Goal: Task Accomplishment & Management: Manage account settings

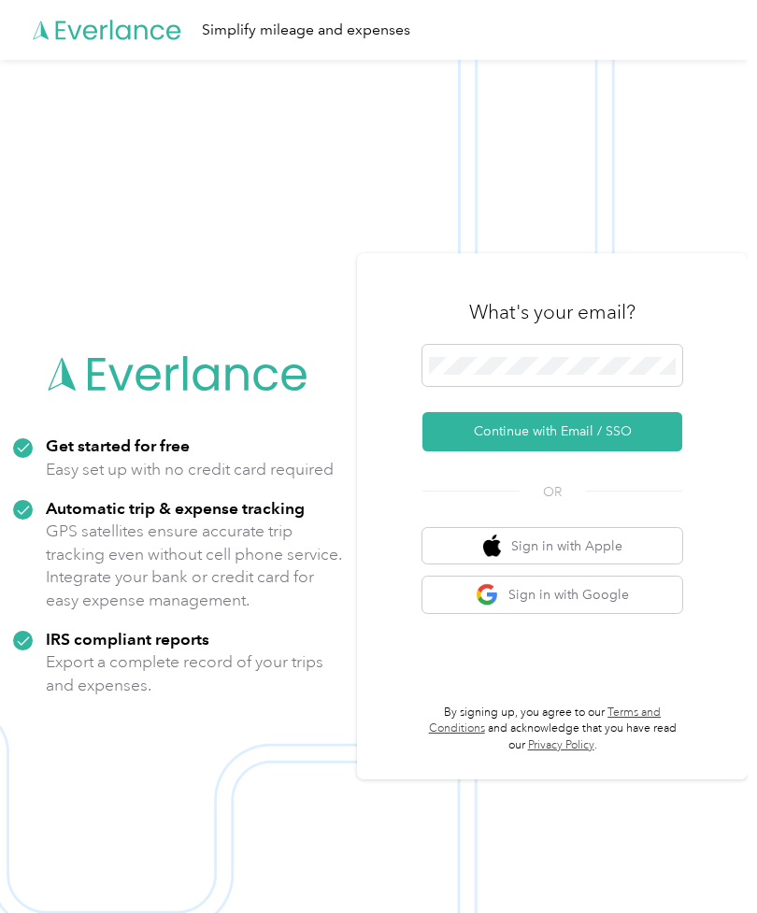
click at [629, 452] on button "Continue with Email / SSO" at bounding box center [553, 431] width 260 height 39
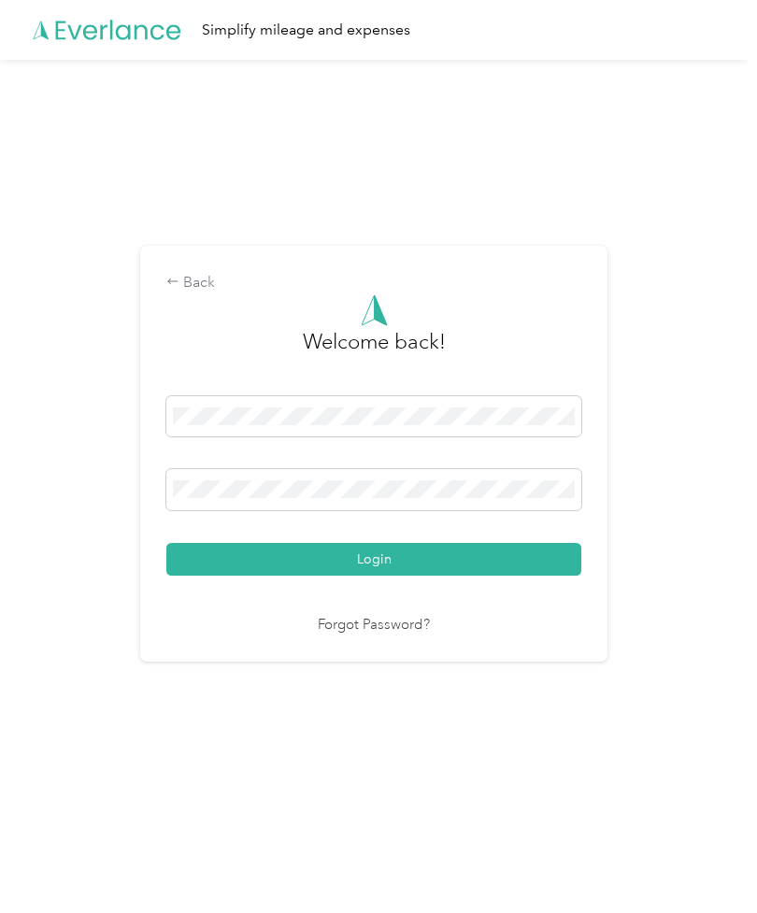
click at [476, 576] on button "Login" at bounding box center [373, 559] width 415 height 33
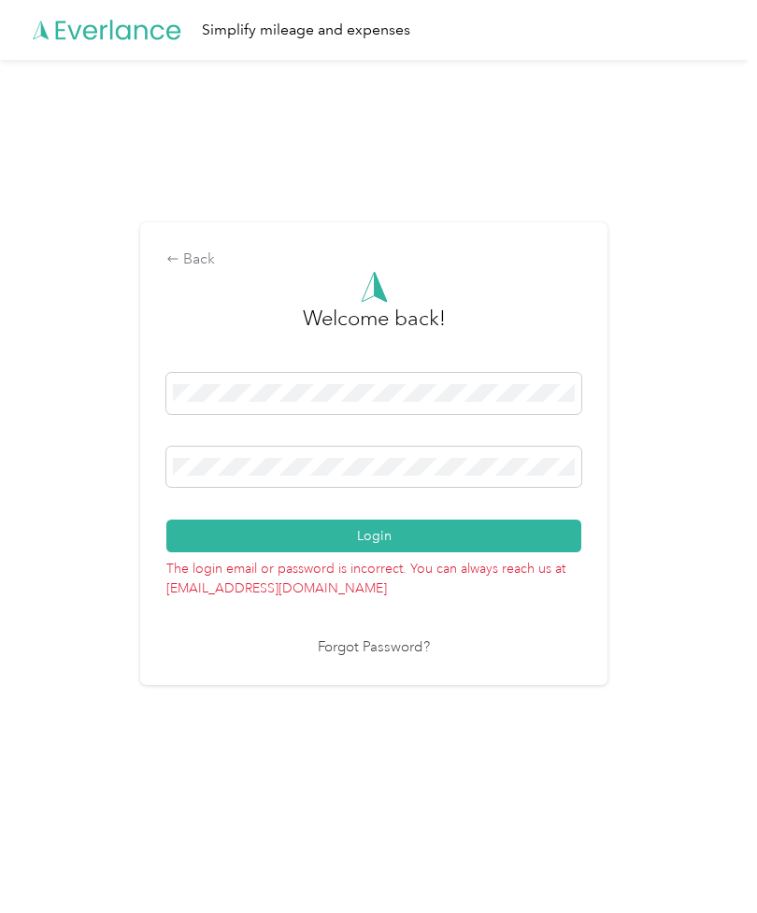
click at [397, 659] on link "Forgot Password?" at bounding box center [374, 649] width 112 height 22
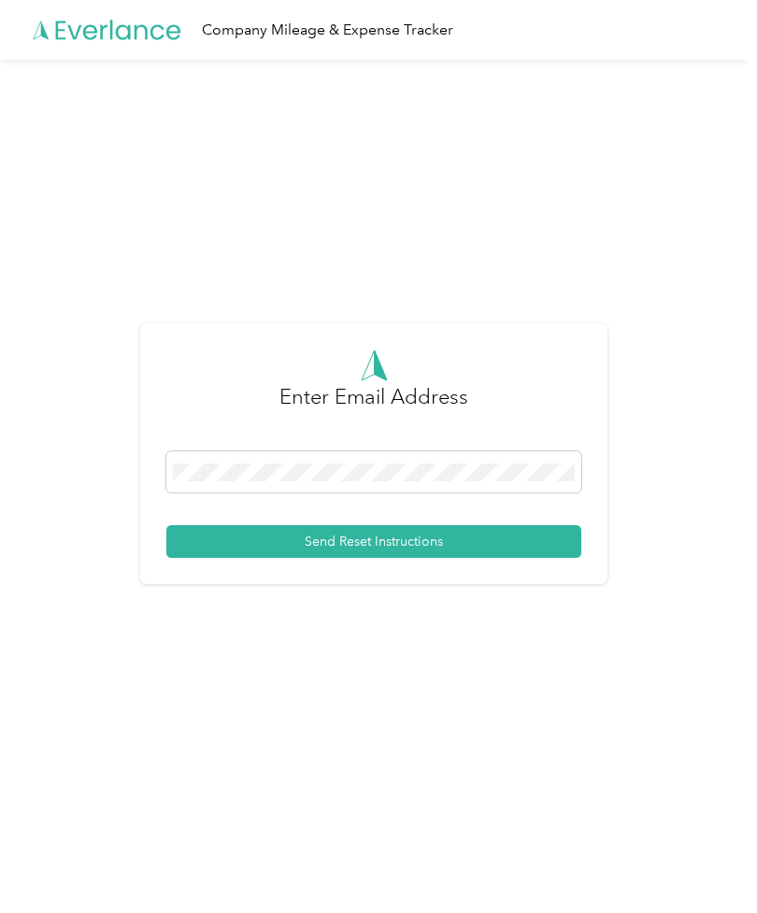
click at [506, 558] on button "Send Reset Instructions" at bounding box center [373, 541] width 415 height 33
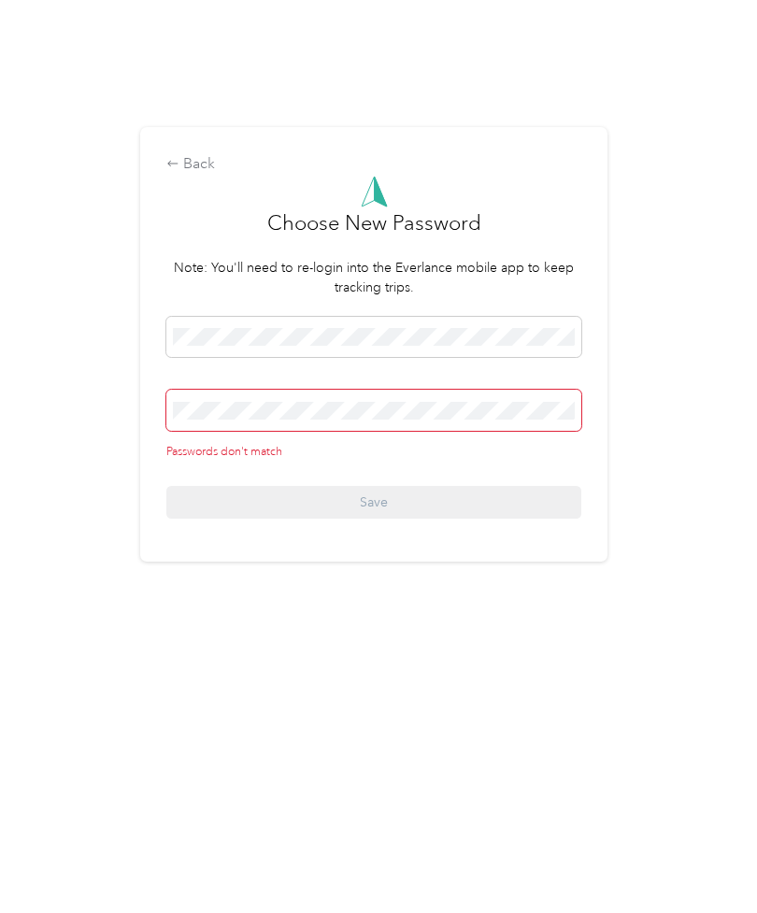
click at [337, 341] on form "Choose New Password Note: You'll need to re-login into the Everlance mobile app…" at bounding box center [373, 457] width 415 height 344
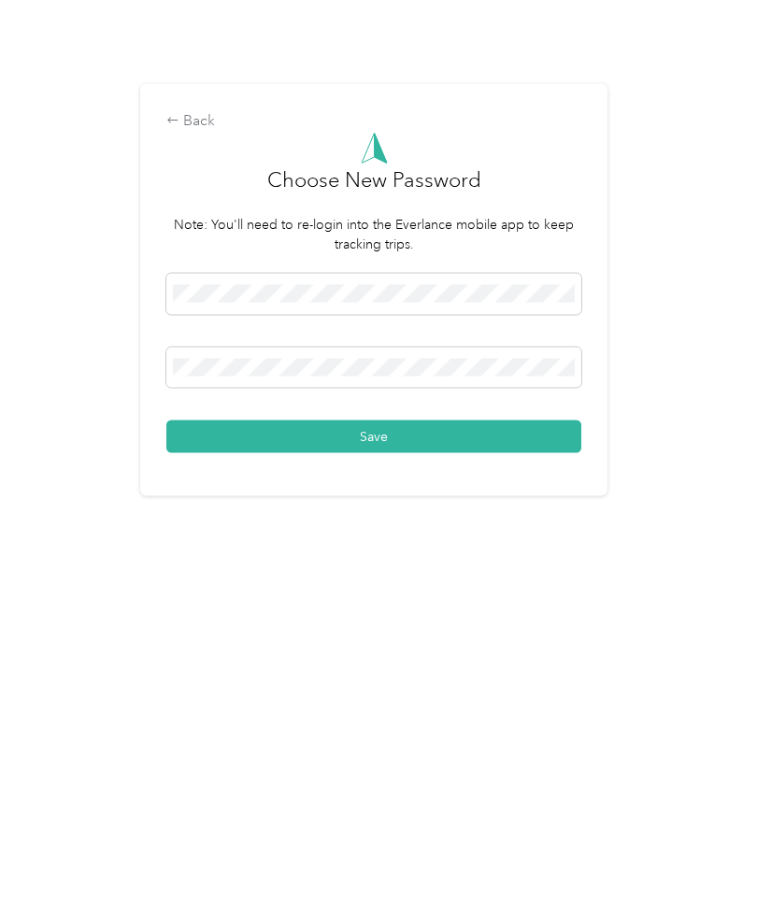
click at [386, 584] on button "Save" at bounding box center [373, 600] width 415 height 33
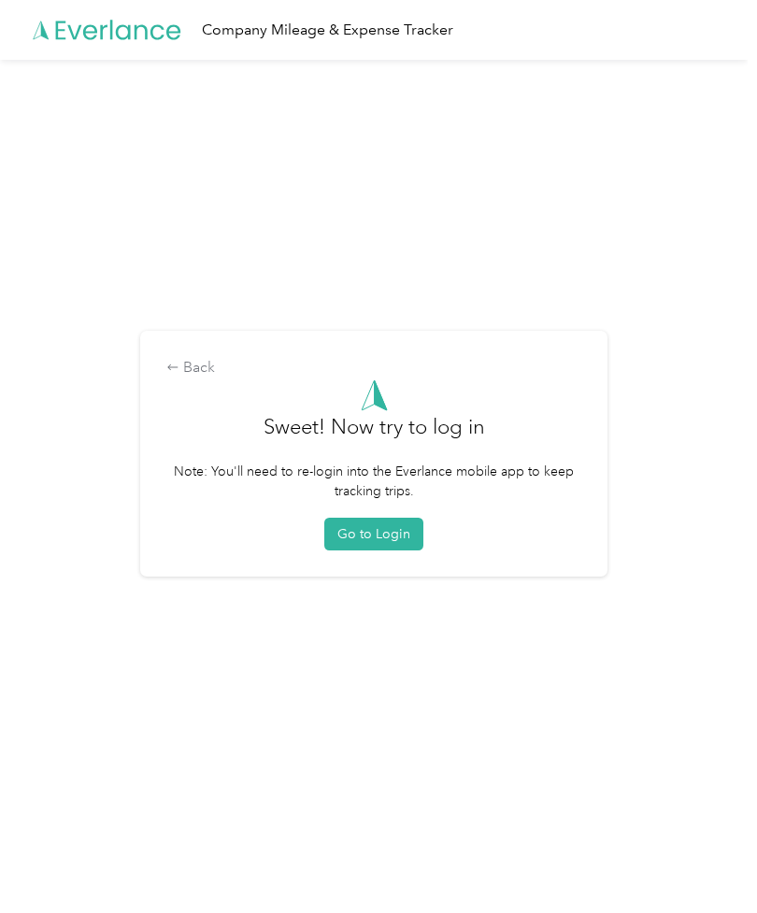
click at [375, 551] on button "Go to Login" at bounding box center [373, 534] width 99 height 33
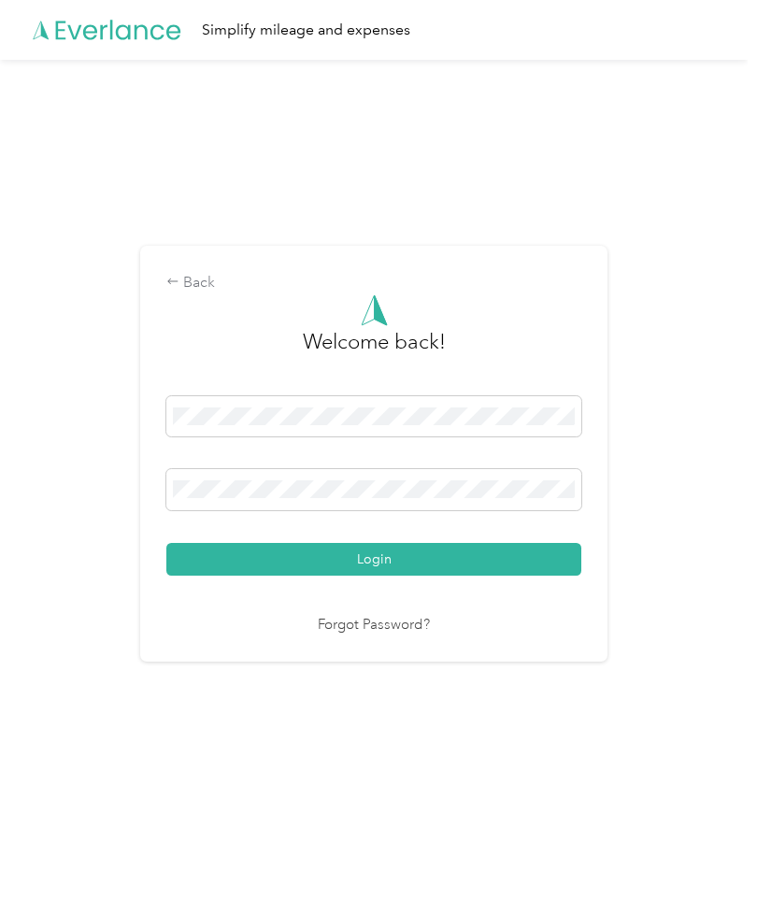
click at [415, 576] on button "Login" at bounding box center [373, 559] width 415 height 33
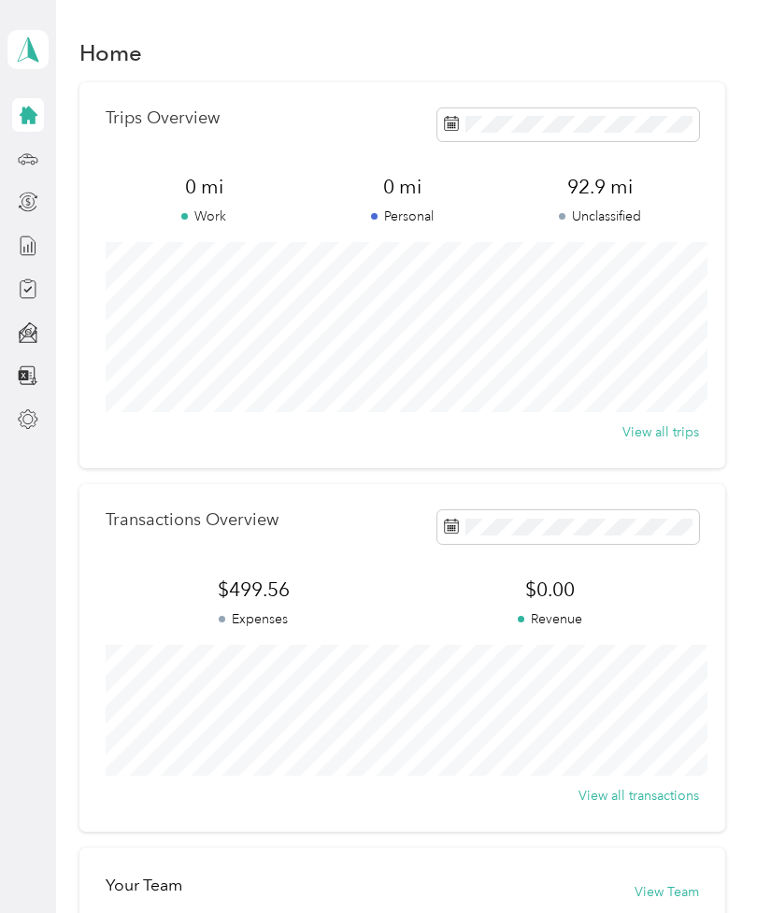
click at [33, 98] on div at bounding box center [28, 115] width 32 height 34
click at [97, 277] on div "Compliance" at bounding box center [94, 289] width 97 height 46
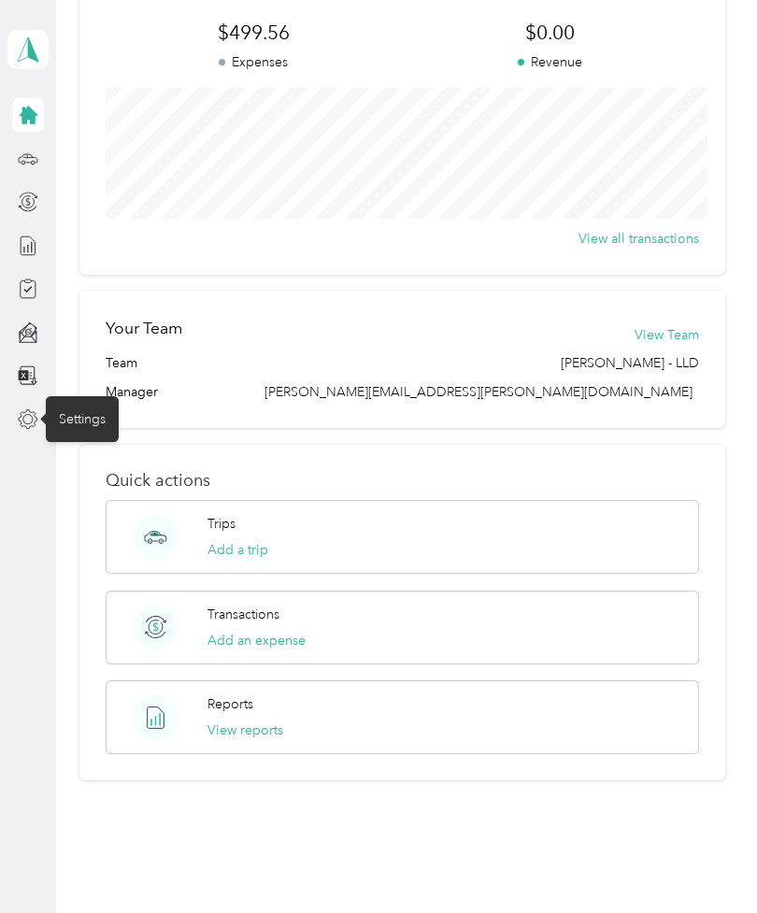
click at [93, 405] on div "Settings" at bounding box center [82, 419] width 73 height 46
click at [20, 404] on div at bounding box center [28, 420] width 32 height 34
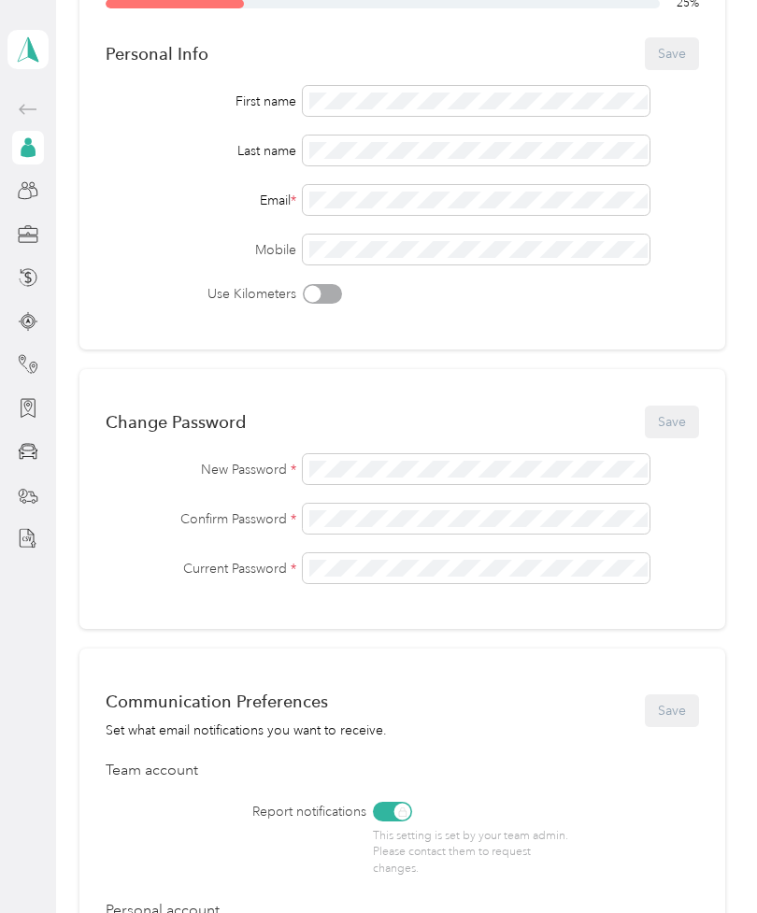
click at [399, 85] on div "25 % Personal Info Save First name Last name Email * Mobile Use Kilometers" at bounding box center [402, 165] width 646 height 368
click at [385, 231] on div "First name Last name Email * Mobile Use Kilometers" at bounding box center [403, 195] width 594 height 218
click at [370, 235] on span at bounding box center [476, 250] width 346 height 30
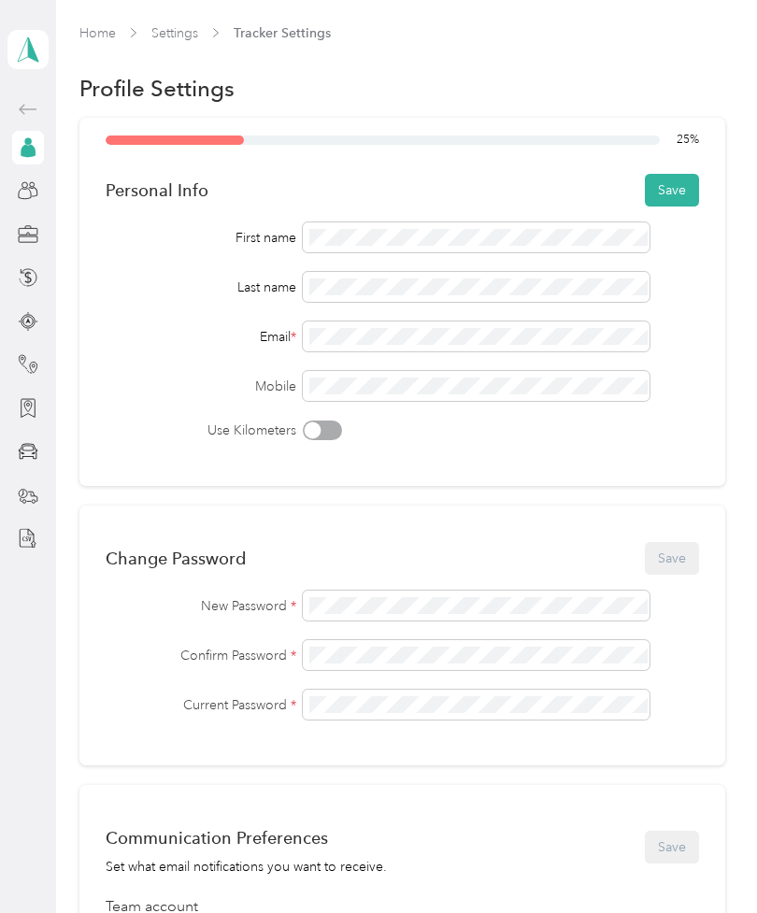
scroll to position [0, 0]
click at [684, 185] on button "Save" at bounding box center [672, 190] width 54 height 33
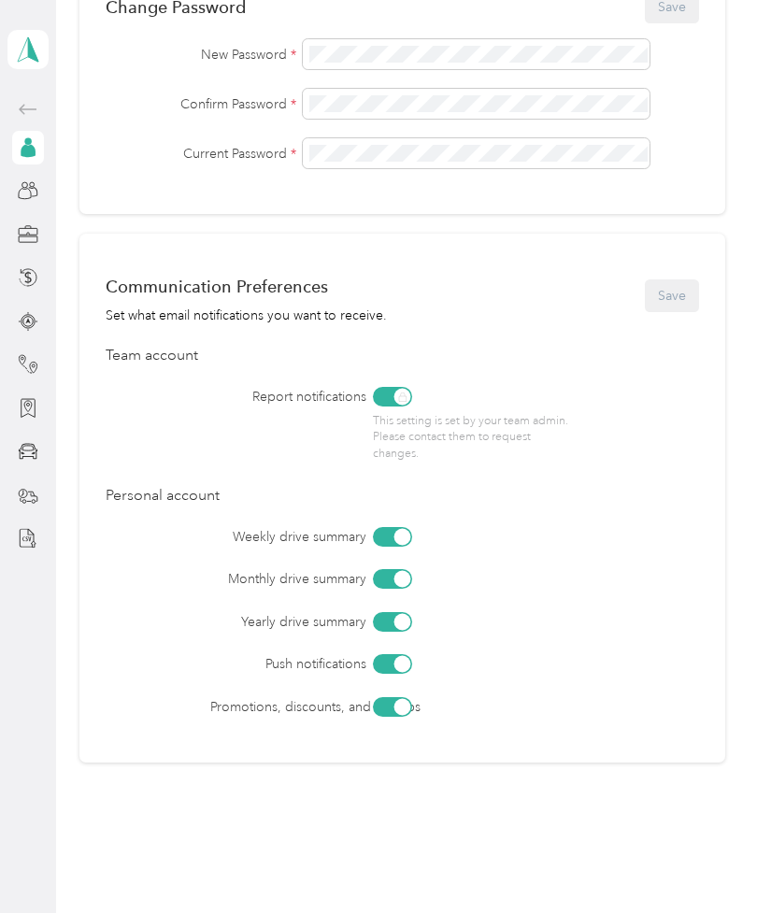
scroll to position [551, 0]
click at [686, 294] on div "Communication Preferences Set what email notifications you want to receive. Save" at bounding box center [403, 296] width 594 height 59
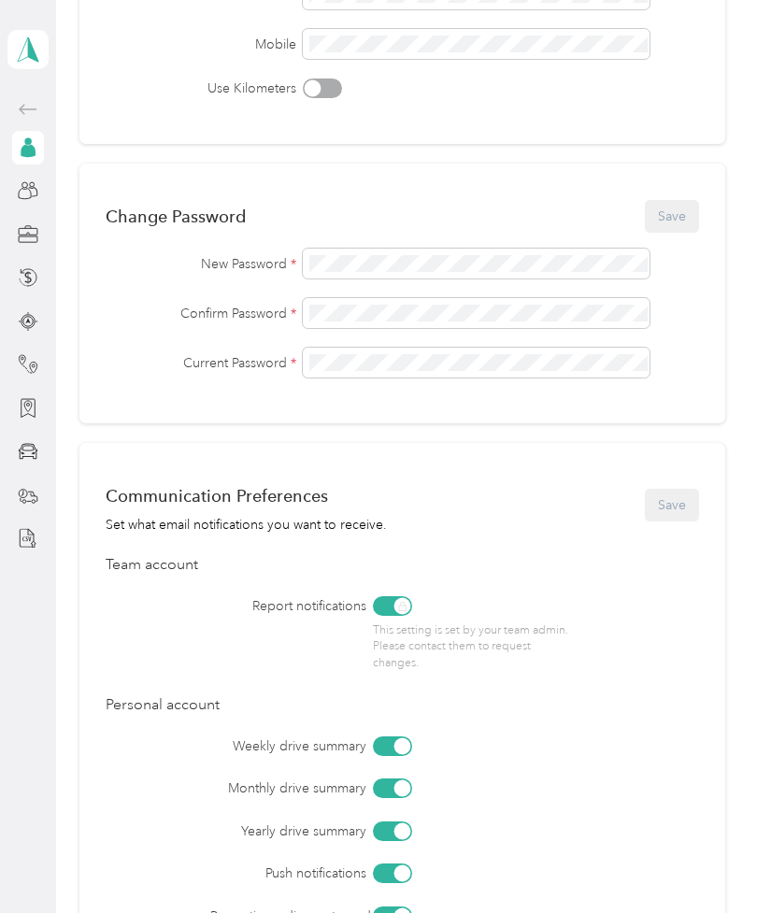
scroll to position [324, 0]
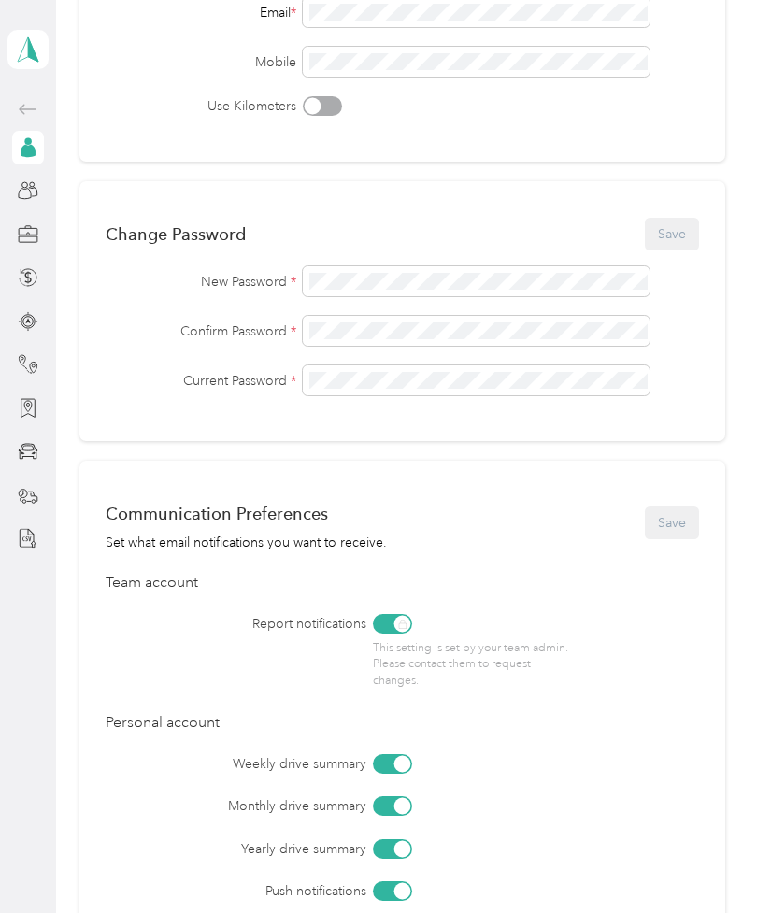
click at [700, 212] on div "Change Password Save New Password * Confirm Password * Current Password *" at bounding box center [402, 311] width 646 height 260
click at [693, 228] on div "Change Password Save" at bounding box center [403, 233] width 594 height 39
click at [696, 229] on button "Save" at bounding box center [672, 234] width 54 height 33
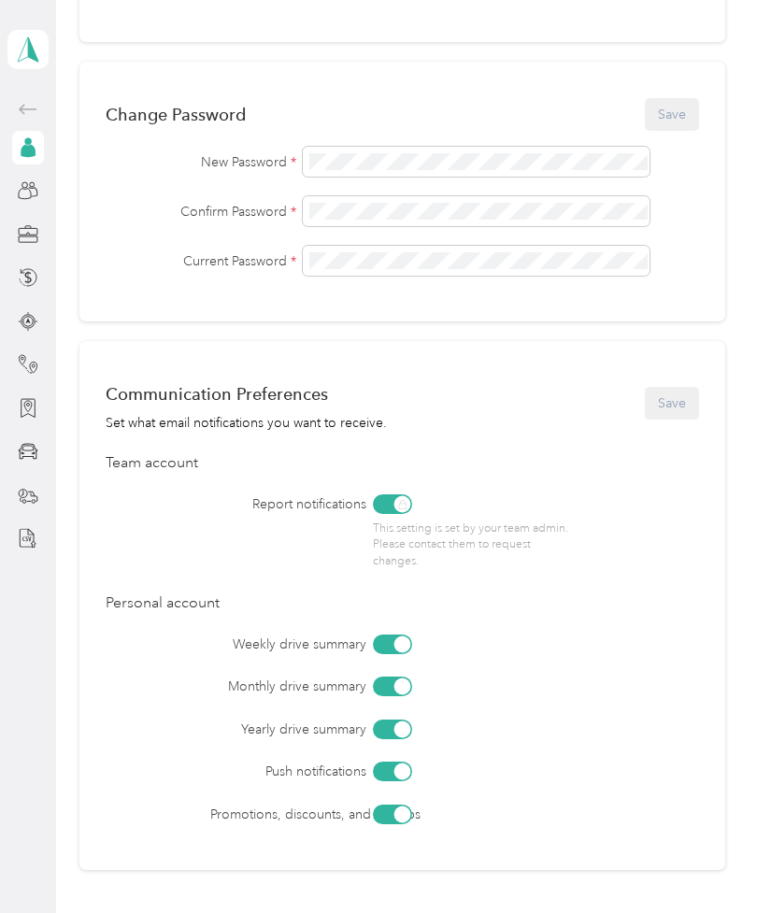
scroll to position [253, 0]
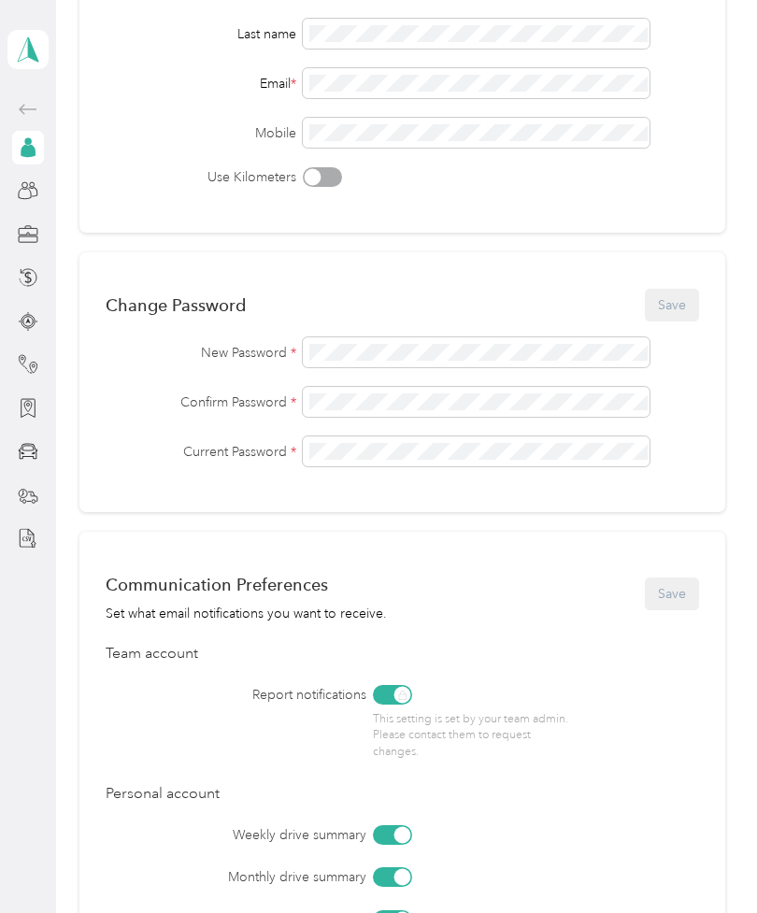
click at [690, 580] on div "Communication Preferences Set what email notifications you want to receive. Save" at bounding box center [403, 594] width 594 height 59
click at [689, 580] on div "Communication Preferences Set what email notifications you want to receive. Save" at bounding box center [403, 594] width 594 height 59
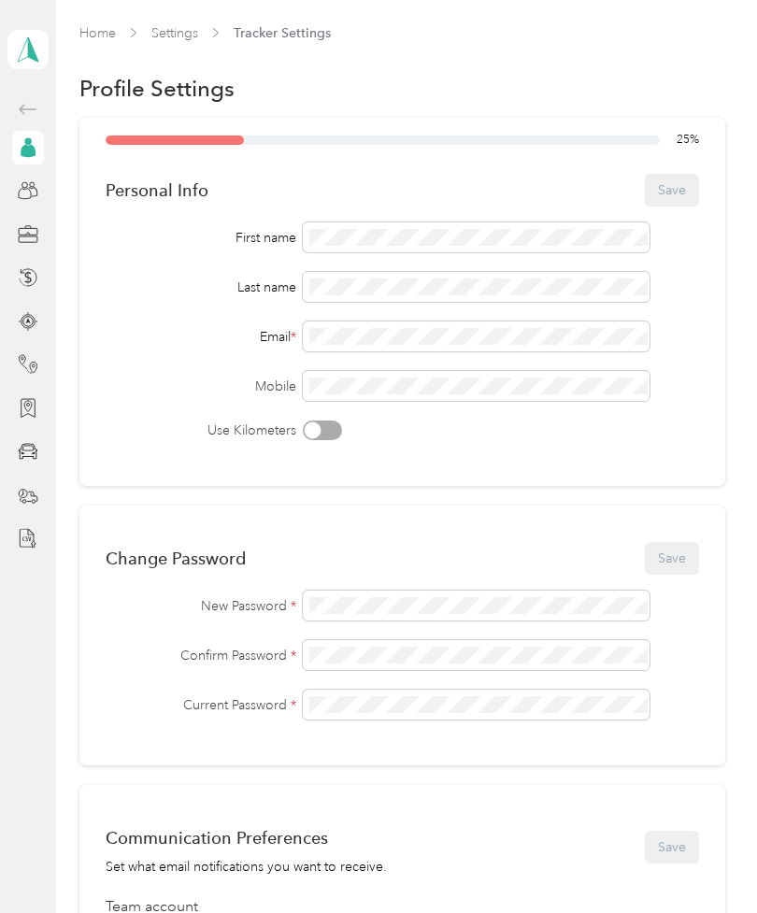
scroll to position [0, 0]
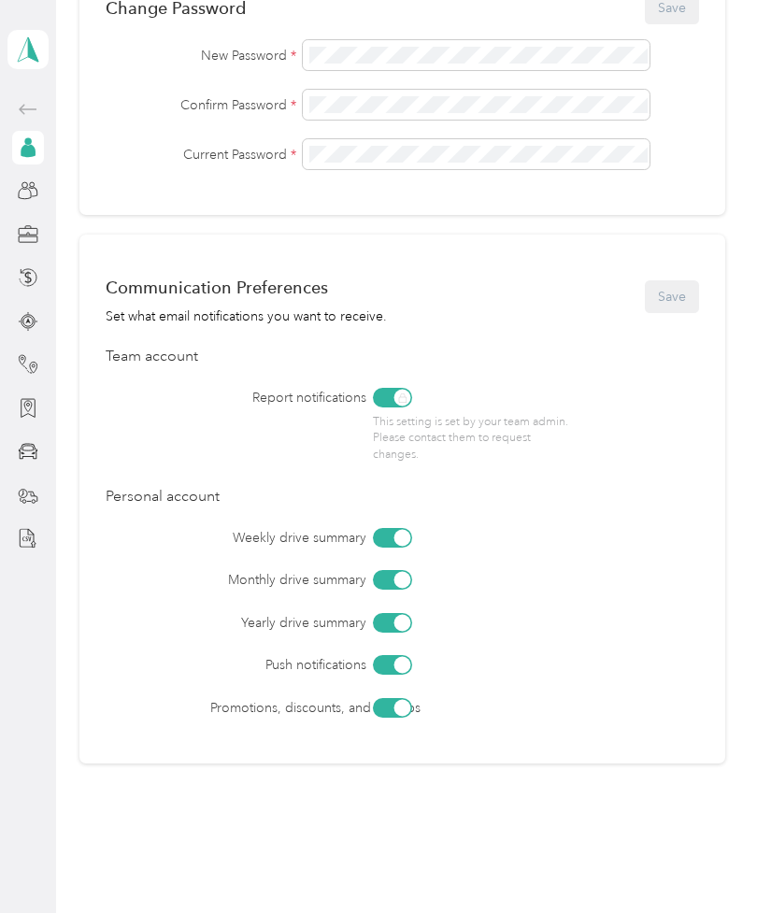
click at [685, 293] on div "Communication Preferences Set what email notifications you want to receive. Save" at bounding box center [403, 296] width 594 height 59
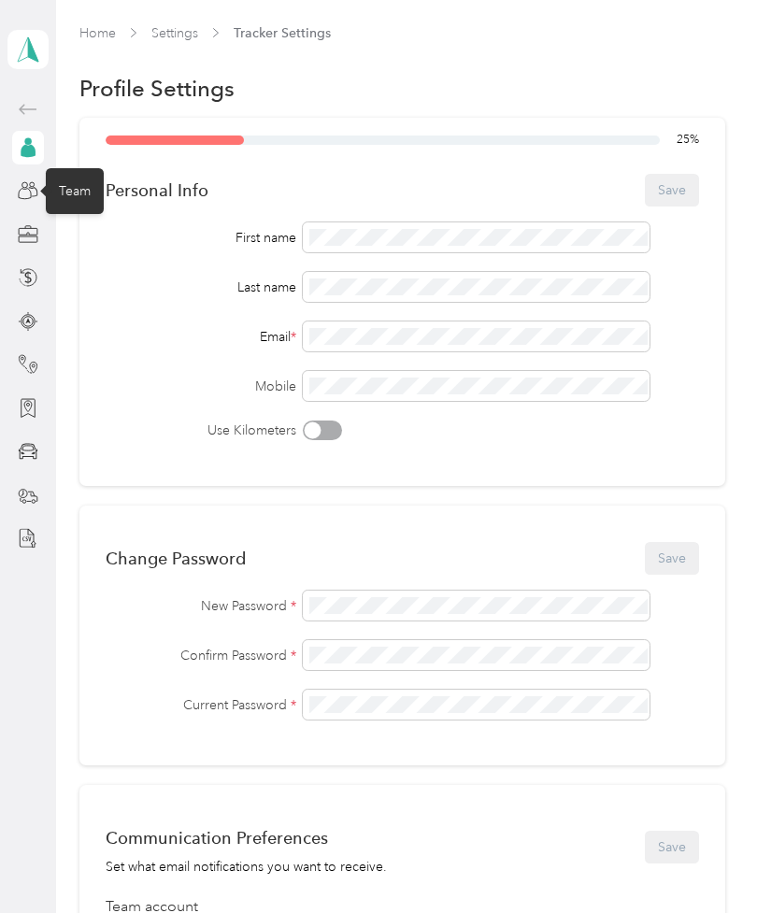
click at [76, 187] on div "Team" at bounding box center [75, 191] width 58 height 46
click at [32, 194] on icon at bounding box center [28, 190] width 21 height 21
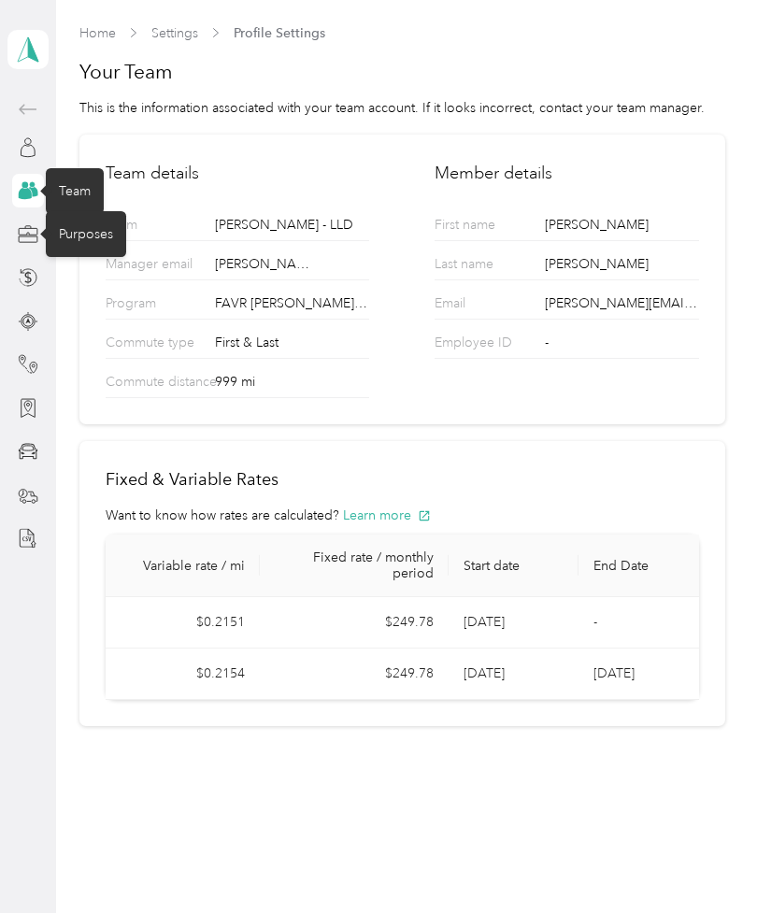
click at [89, 235] on div "Purposes" at bounding box center [86, 234] width 80 height 46
click at [85, 225] on div "Purposes" at bounding box center [86, 234] width 80 height 46
click at [40, 223] on div at bounding box center [28, 235] width 32 height 34
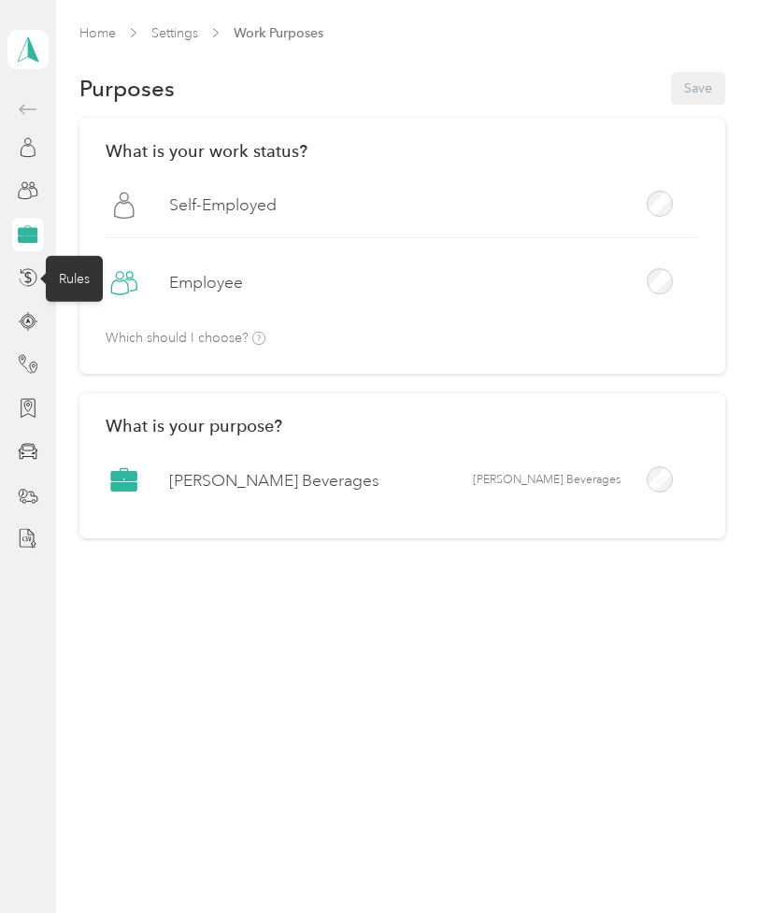
click at [35, 266] on div at bounding box center [28, 278] width 32 height 34
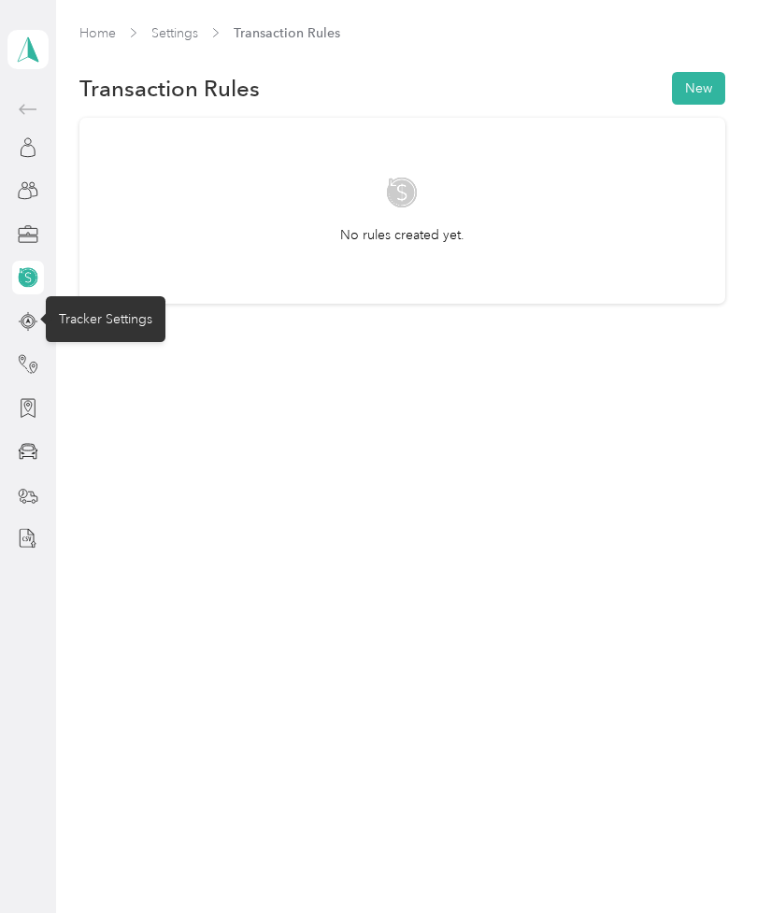
click at [32, 320] on icon at bounding box center [28, 321] width 21 height 21
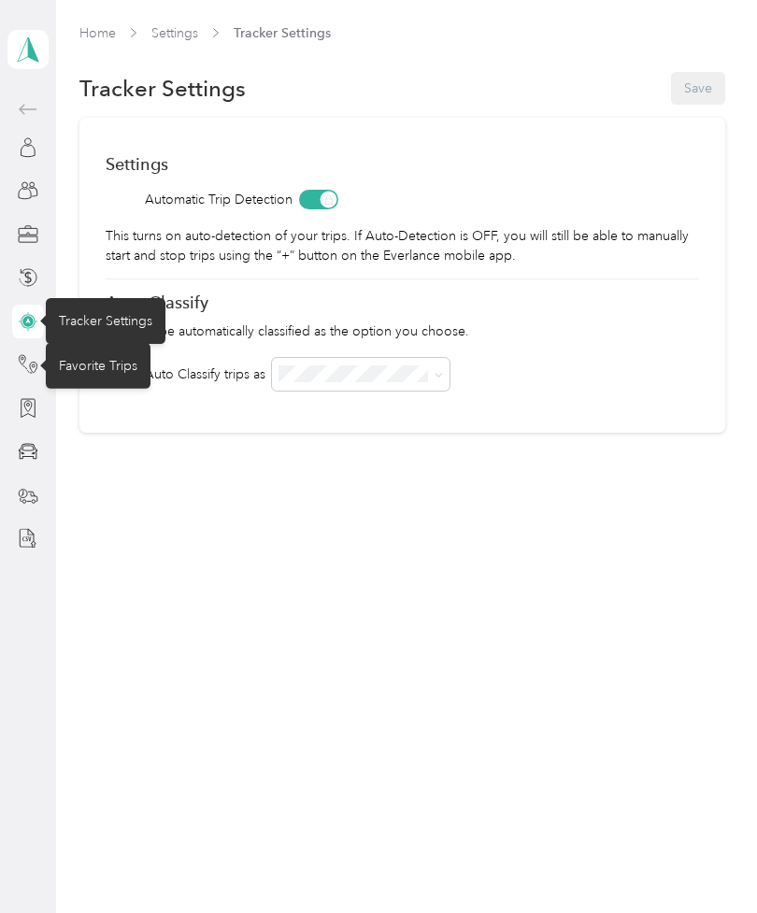
click at [35, 355] on icon at bounding box center [28, 364] width 21 height 21
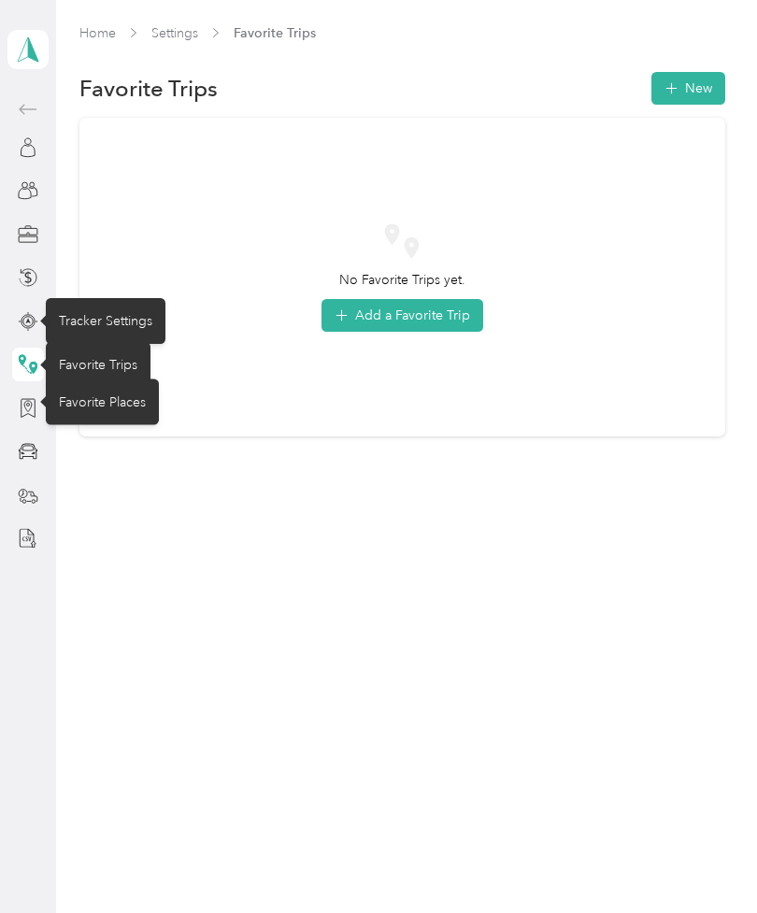
click at [33, 395] on div at bounding box center [28, 409] width 32 height 34
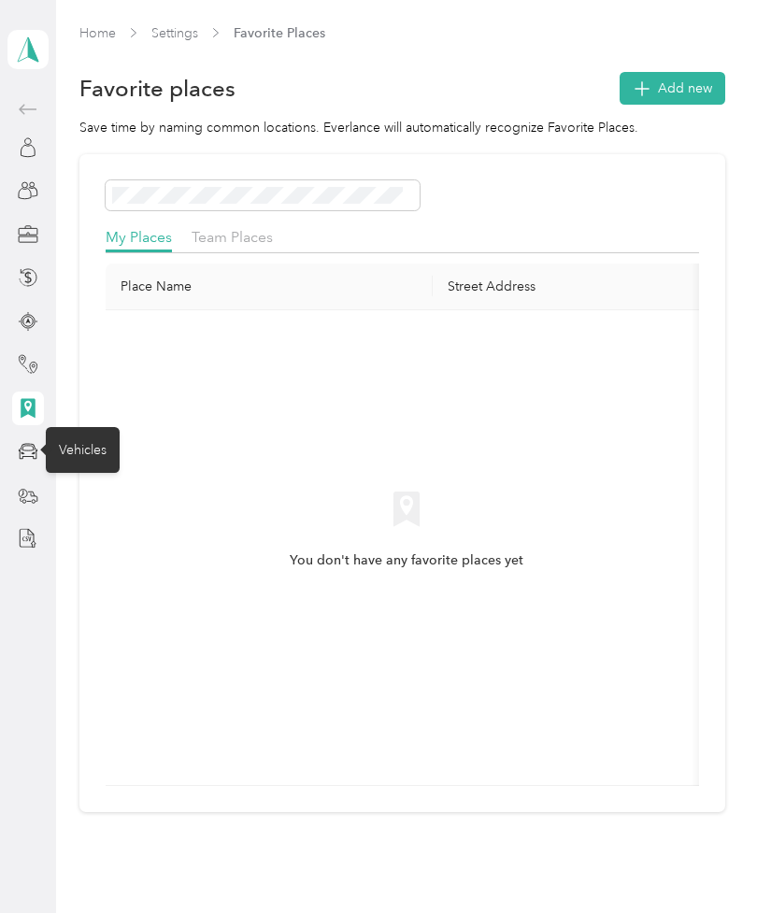
click at [38, 444] on icon at bounding box center [28, 451] width 21 height 21
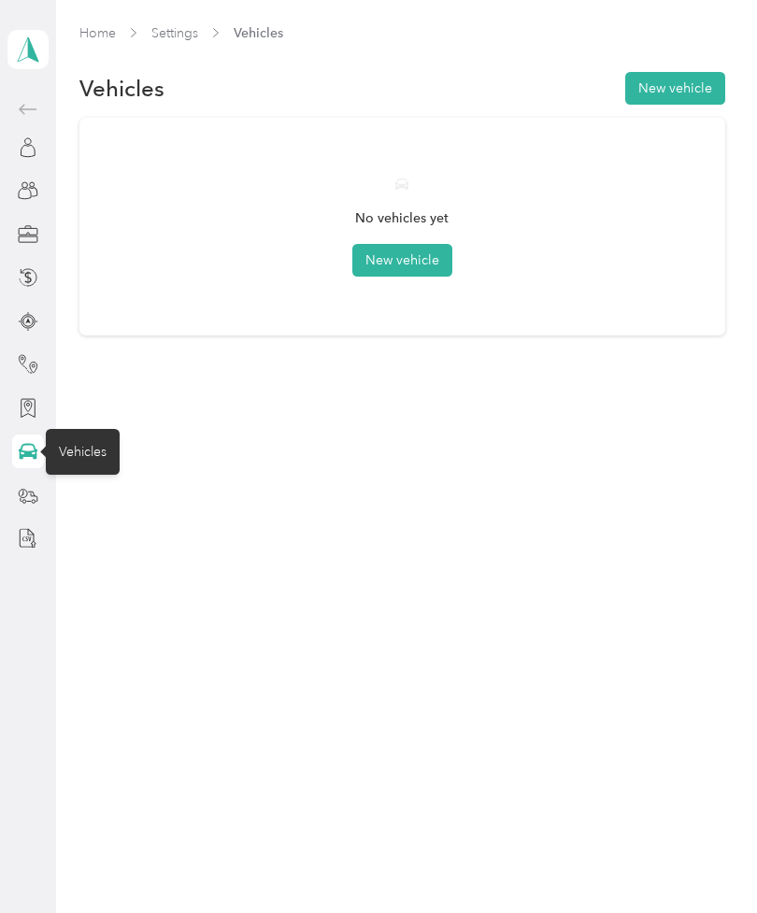
click at [404, 251] on button "New vehicle" at bounding box center [402, 260] width 100 height 33
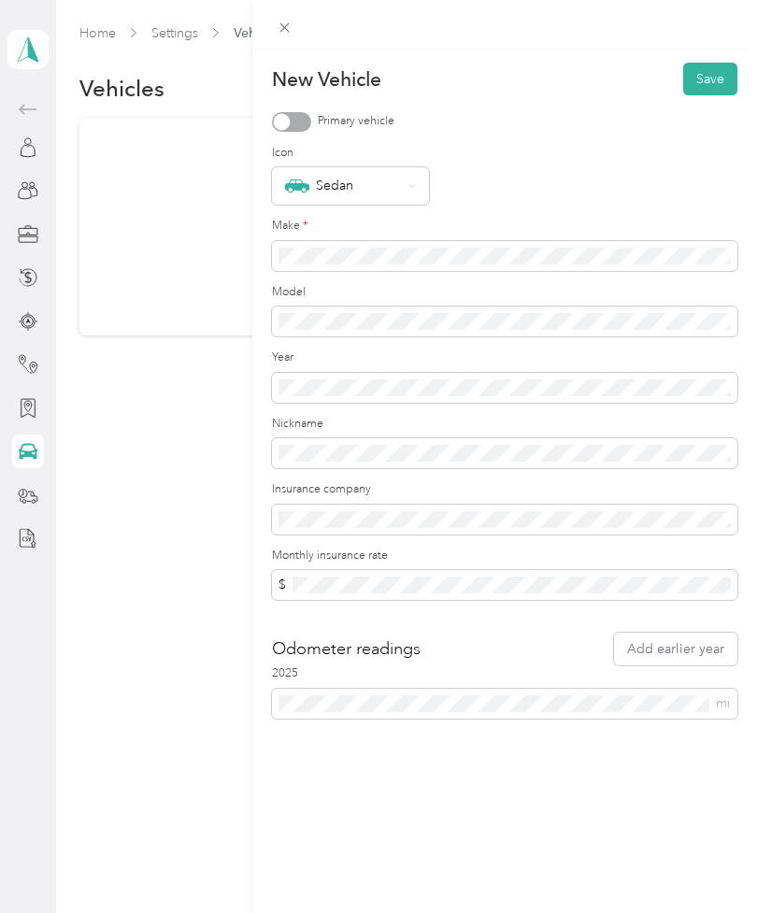
click at [417, 179] on div "Sedan" at bounding box center [350, 185] width 157 height 37
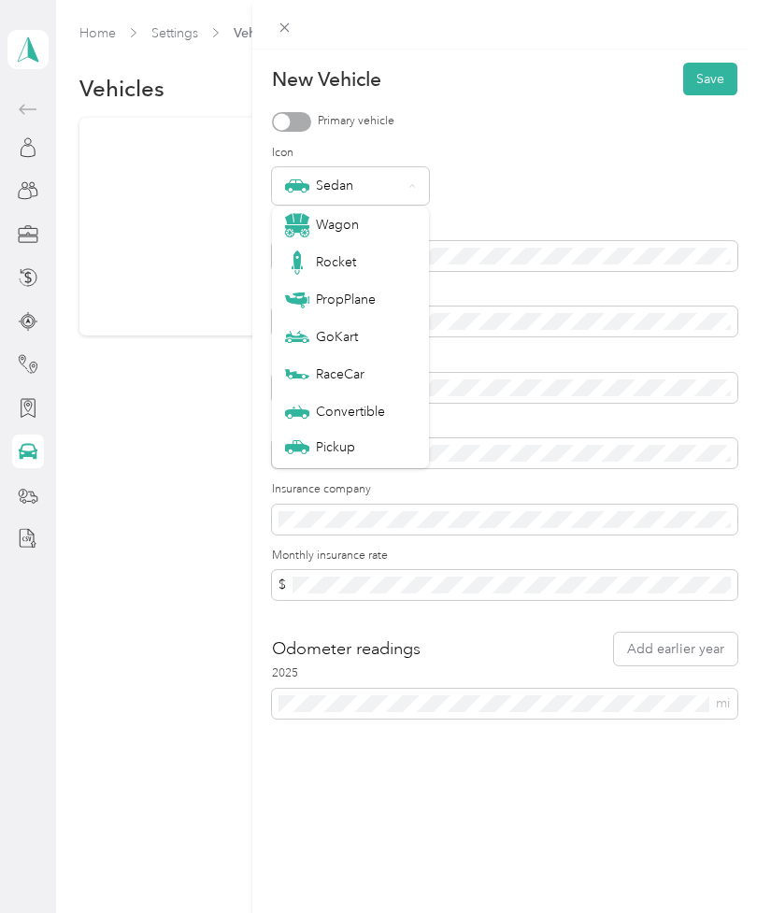
click at [343, 440] on div "Pickup" at bounding box center [350, 448] width 131 height 20
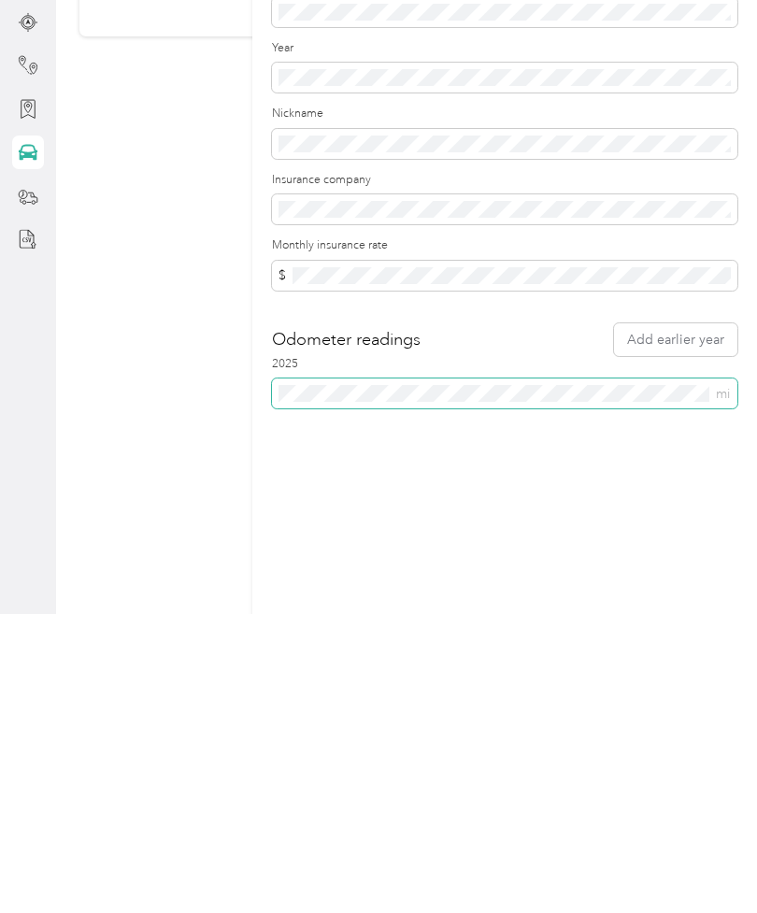
scroll to position [60, 0]
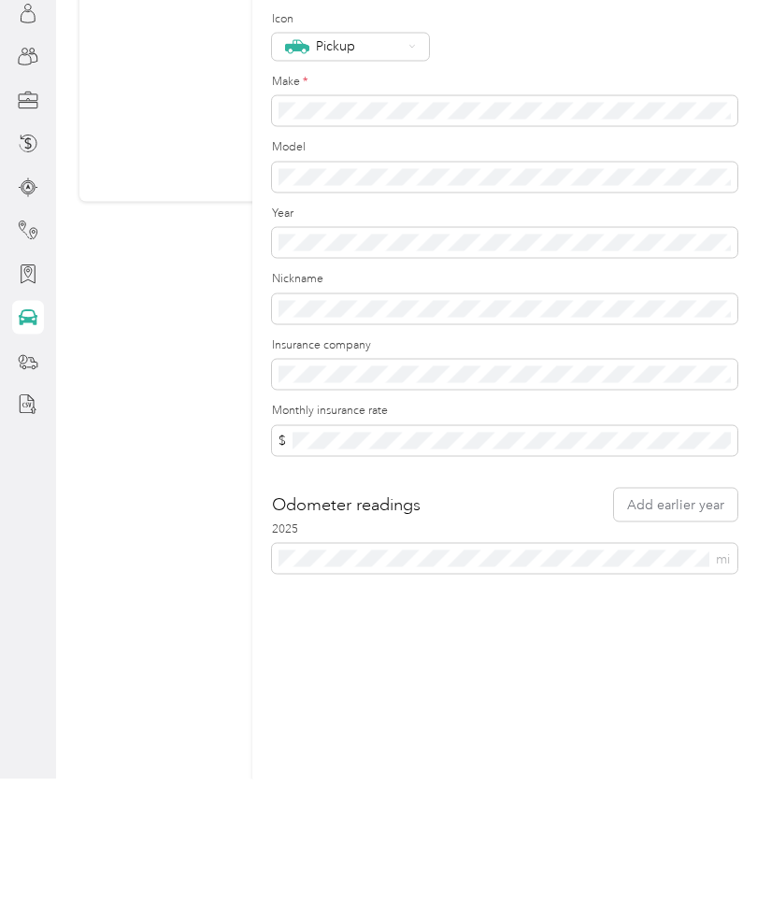
click at [33, 295] on div "New Vehicle Save Primary vehicle Icon Pickup Make * Model Year Nickname Insuran…" at bounding box center [378, 456] width 757 height 913
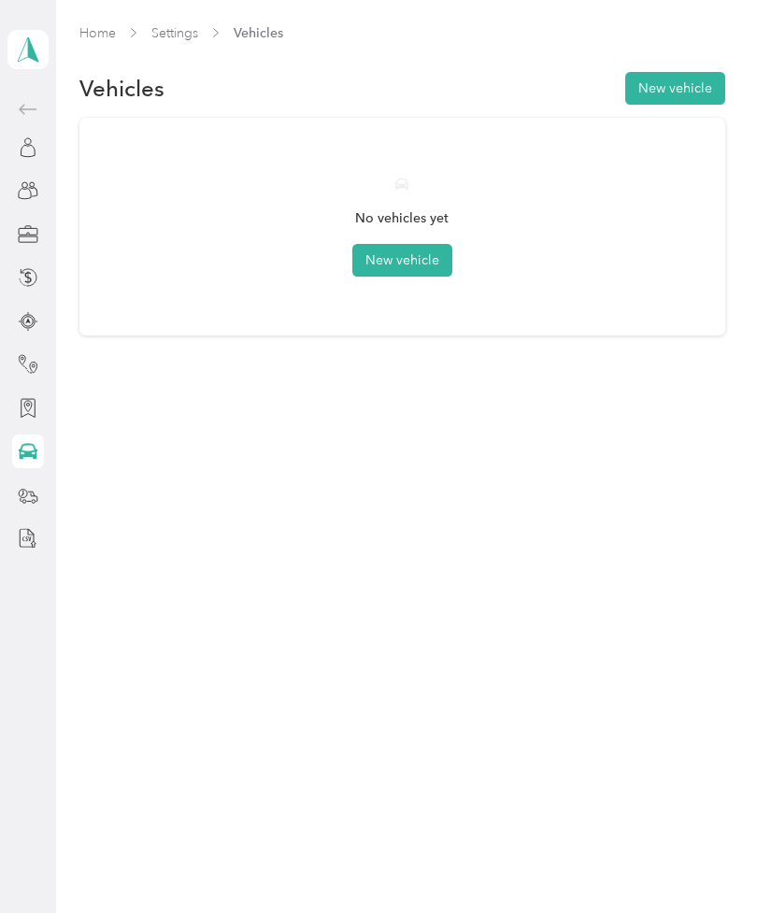
click at [30, 444] on icon at bounding box center [29, 452] width 20 height 16
click at [20, 441] on icon at bounding box center [28, 451] width 21 height 21
click at [425, 244] on button "New vehicle" at bounding box center [402, 260] width 100 height 33
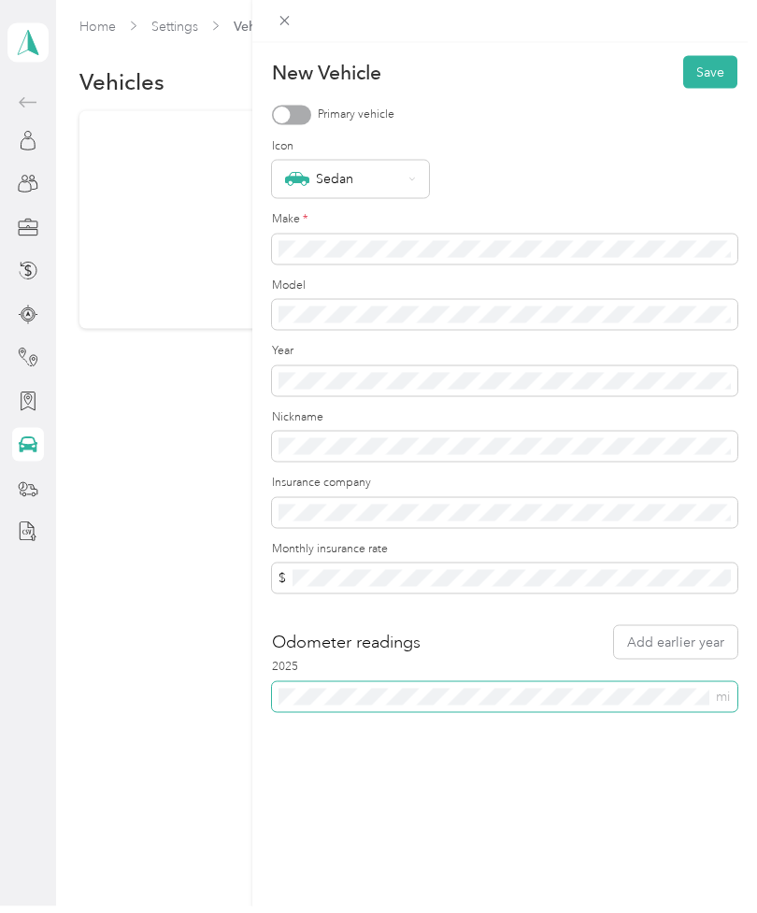
scroll to position [51, 0]
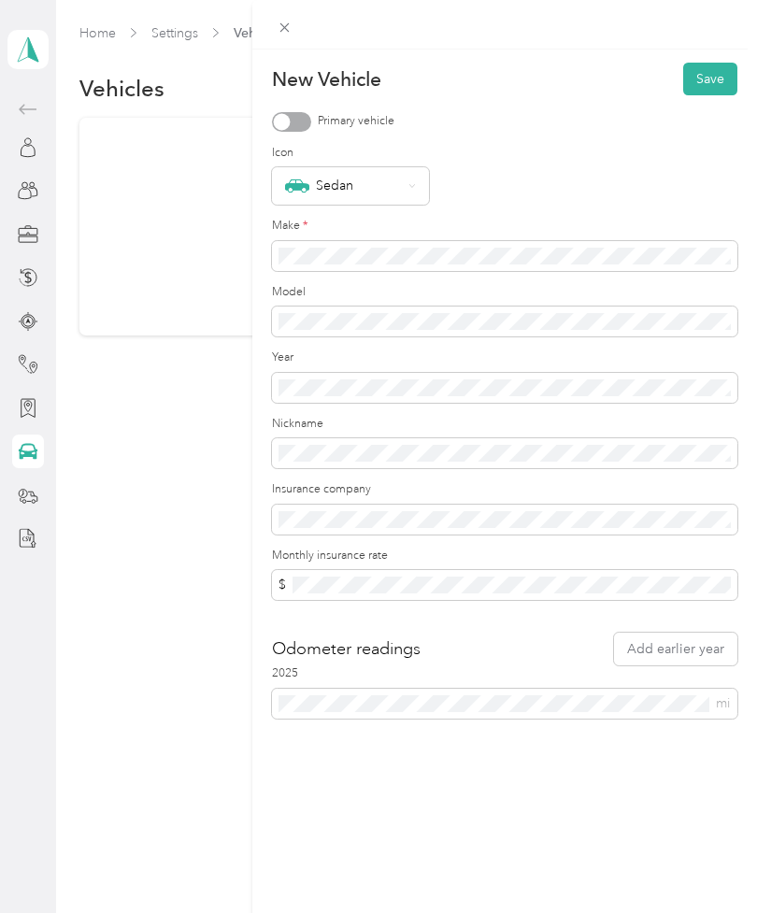
click at [725, 64] on button "Save" at bounding box center [710, 79] width 54 height 33
click at [716, 78] on button "Save" at bounding box center [710, 79] width 54 height 33
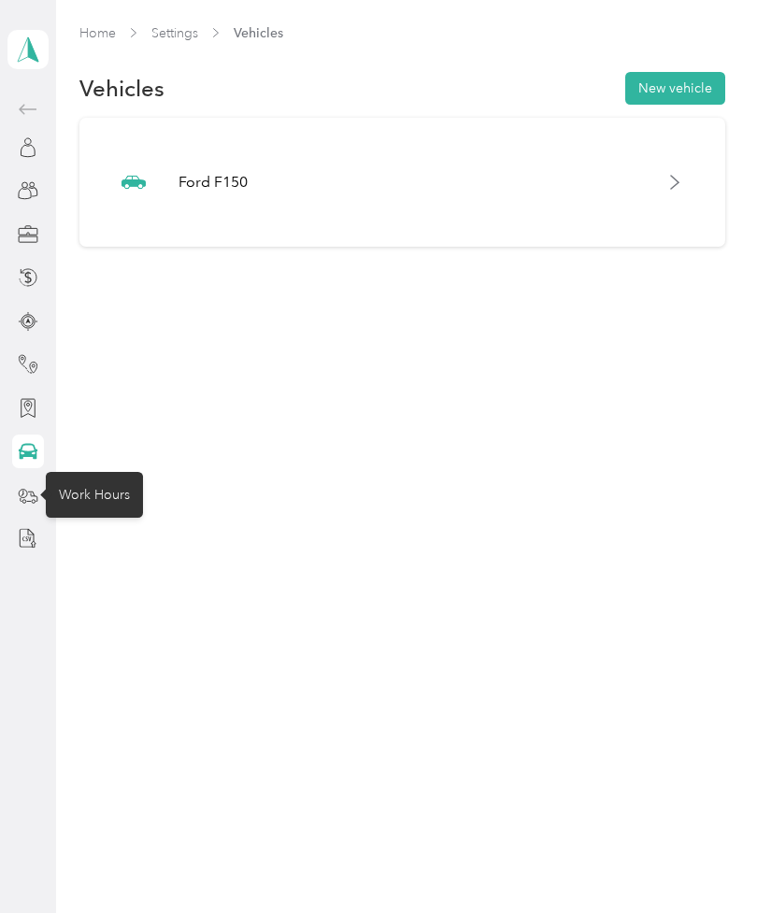
click at [79, 472] on div "Work Hours" at bounding box center [94, 495] width 97 height 46
click at [30, 485] on icon at bounding box center [28, 495] width 21 height 21
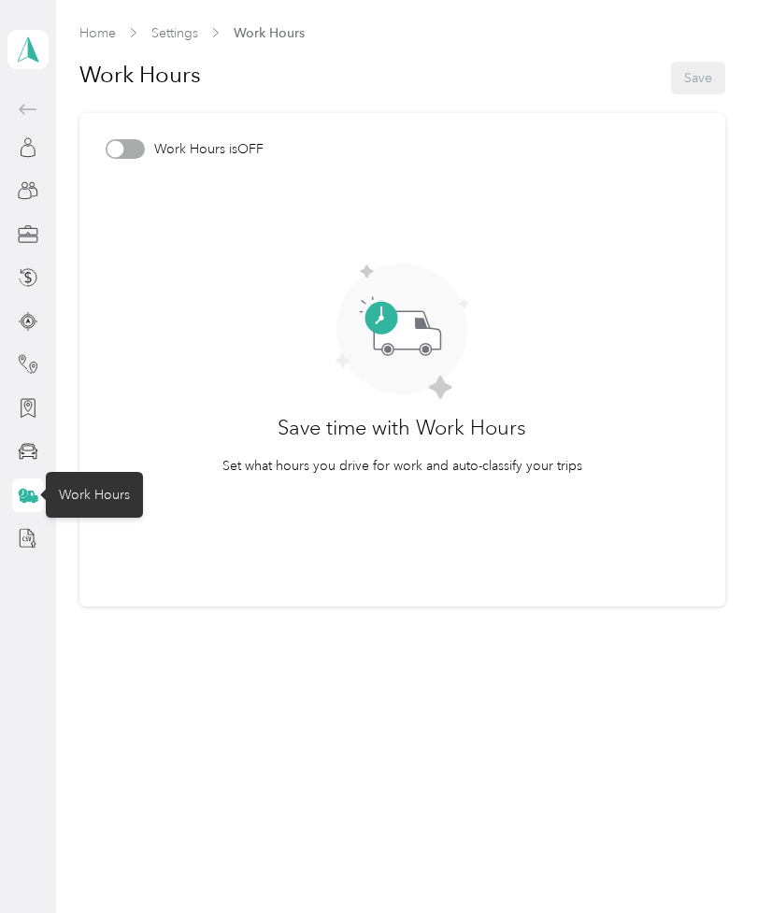
click at [120, 141] on div at bounding box center [115, 149] width 17 height 17
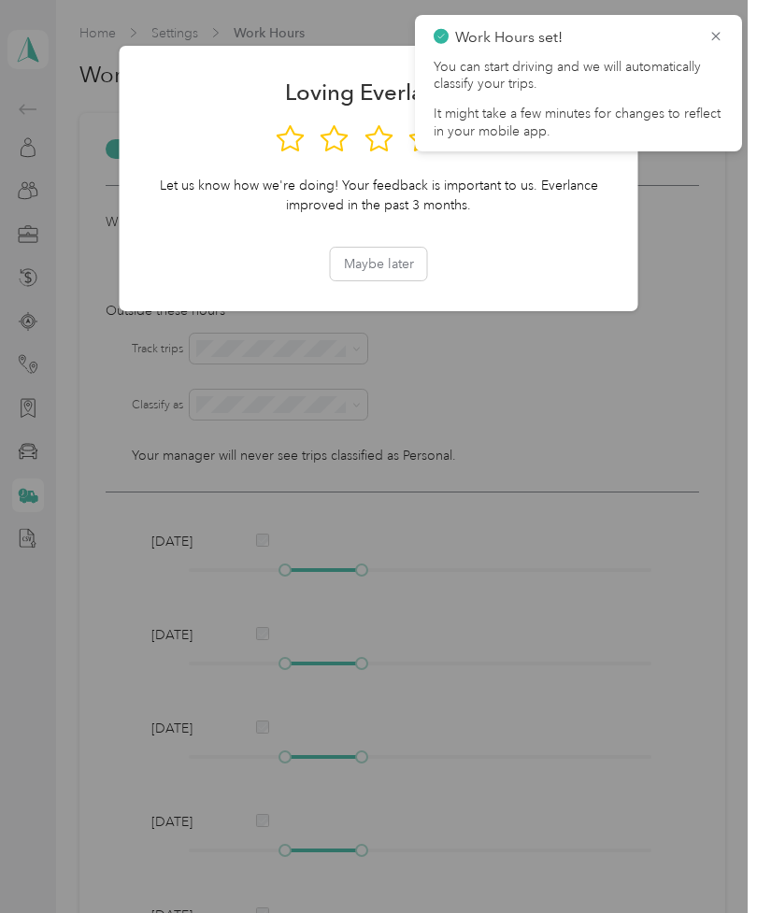
click at [561, 259] on div "Maybe later" at bounding box center [379, 264] width 467 height 33
click at [722, 39] on icon at bounding box center [716, 36] width 15 height 17
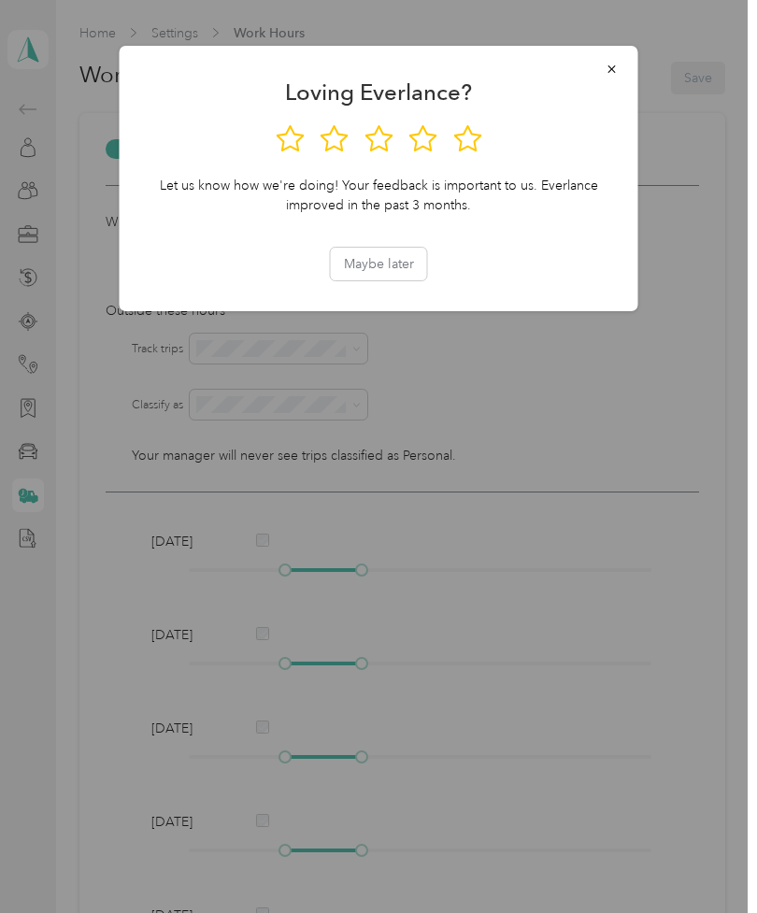
click at [410, 258] on button "Maybe later" at bounding box center [379, 264] width 96 height 33
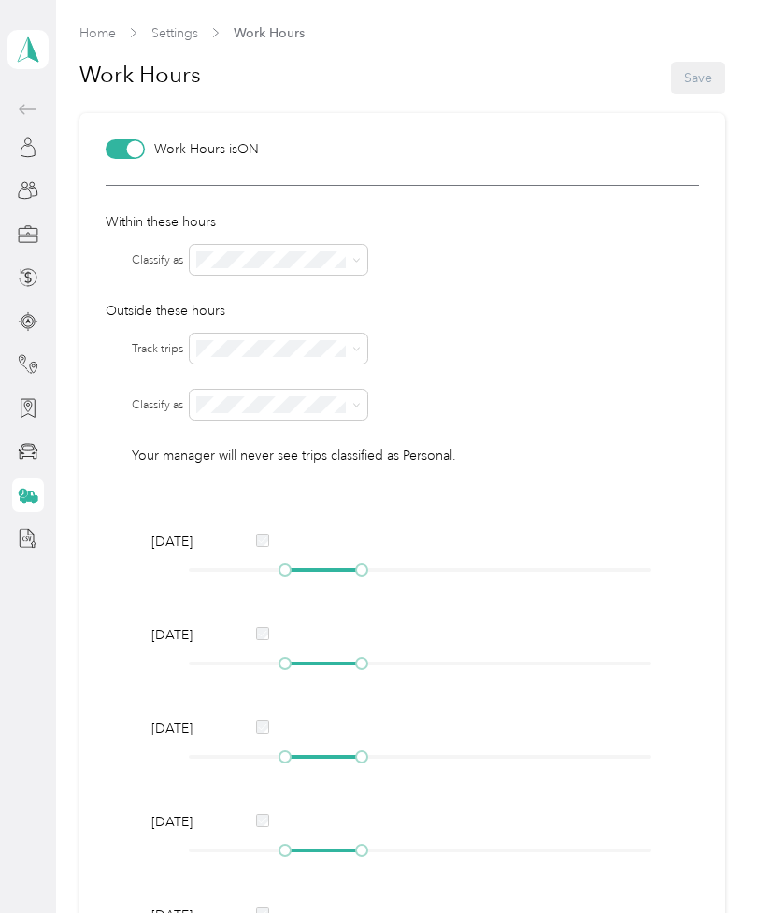
click at [366, 245] on span at bounding box center [279, 260] width 178 height 30
click at [360, 256] on icon at bounding box center [356, 260] width 8 height 8
click at [293, 285] on span "[PERSON_NAME] Beverages" at bounding box center [256, 303] width 104 height 36
click at [357, 401] on icon at bounding box center [356, 405] width 8 height 8
click at [316, 428] on div "[PERSON_NAME] Beverages" at bounding box center [279, 447] width 151 height 39
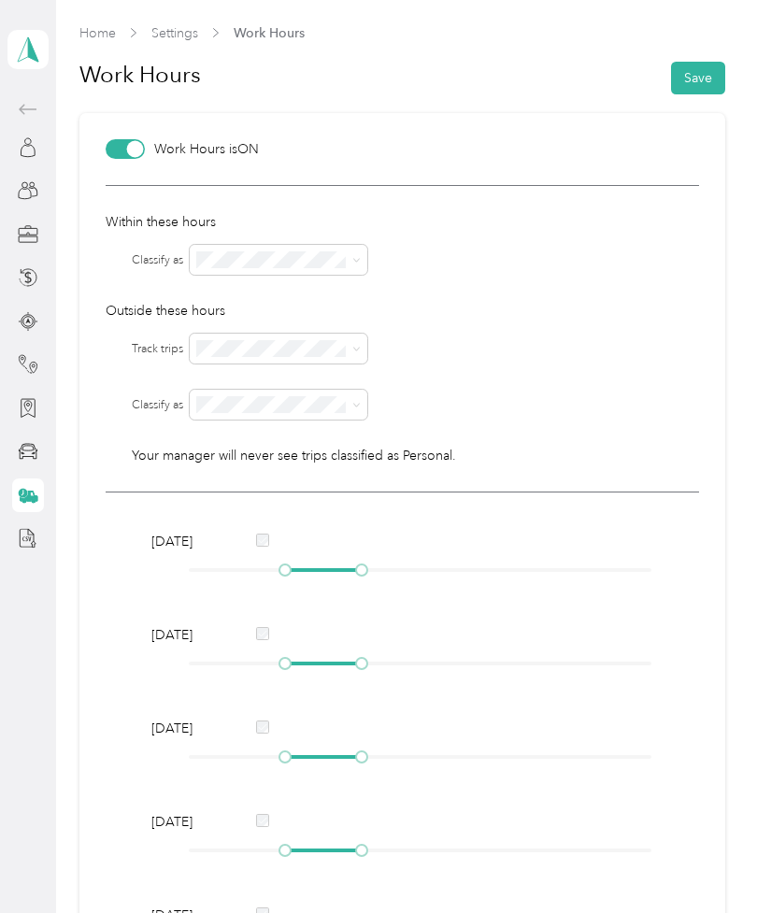
click at [700, 62] on button "Save" at bounding box center [698, 78] width 54 height 33
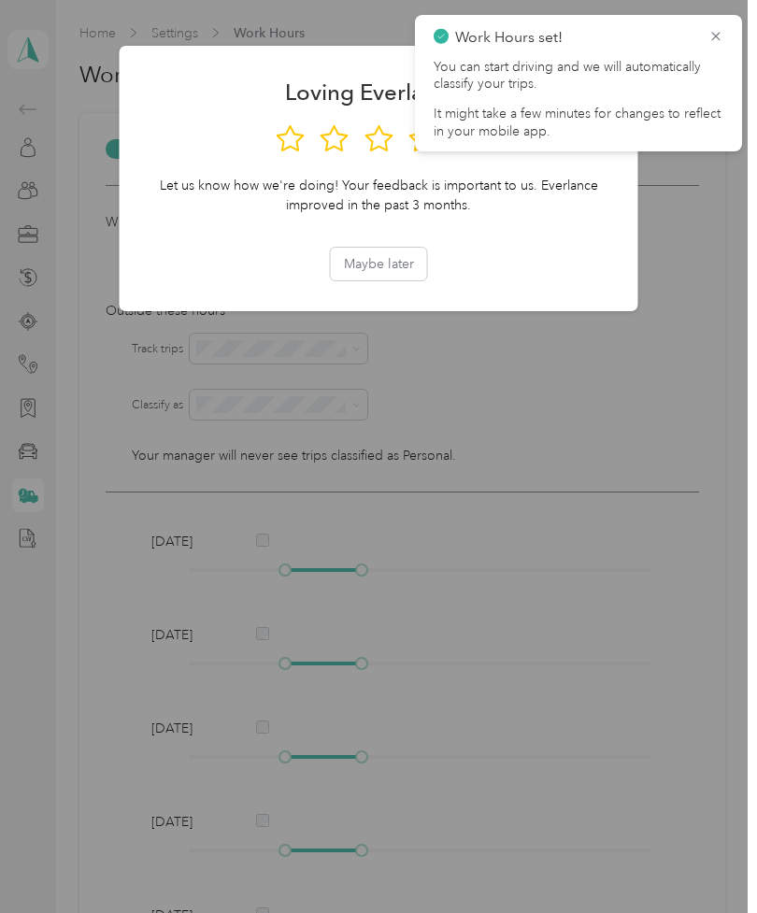
click at [718, 34] on icon at bounding box center [716, 36] width 15 height 17
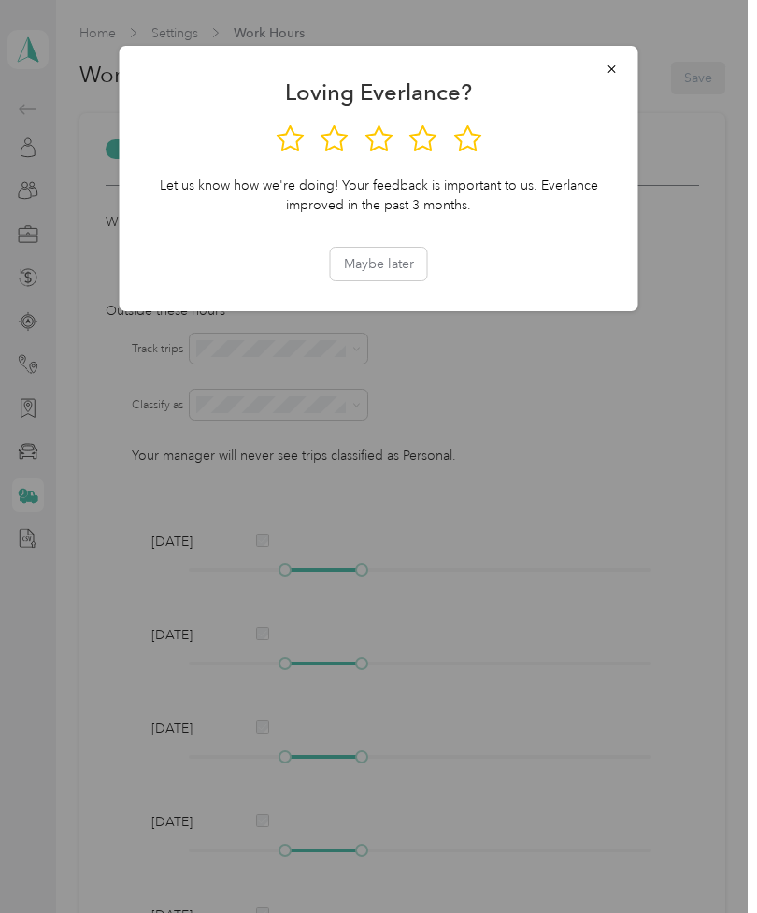
click at [395, 256] on button "Maybe later" at bounding box center [379, 264] width 96 height 33
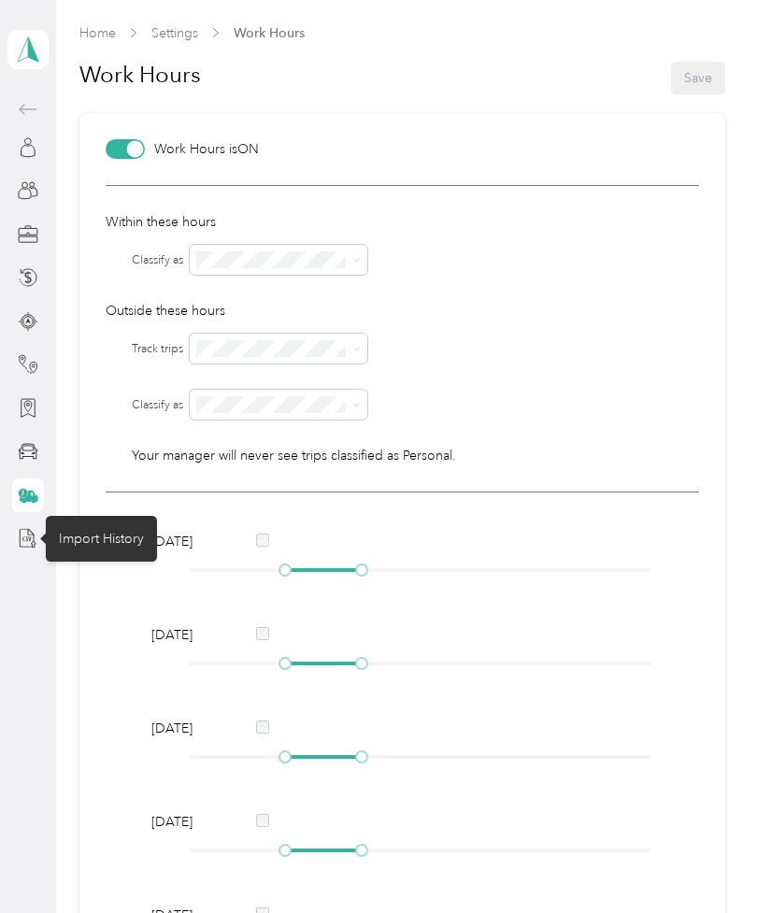
click at [77, 516] on div "Import History" at bounding box center [101, 539] width 111 height 46
click at [19, 528] on icon at bounding box center [28, 538] width 21 height 21
